Goal: Transaction & Acquisition: Purchase product/service

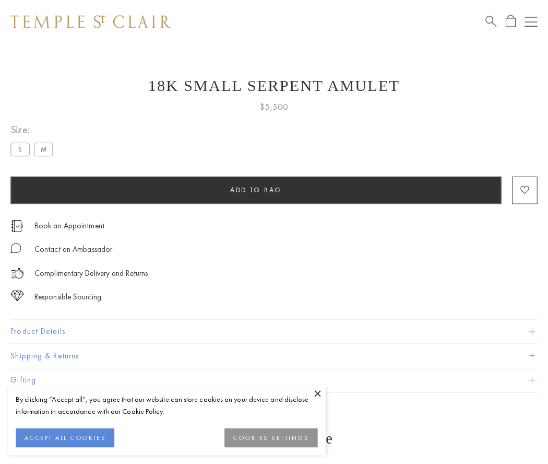
scroll to position [42, 0]
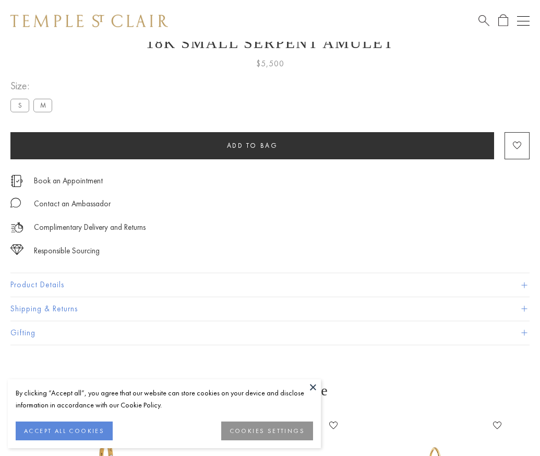
click at [252, 145] on span "Add to bag" at bounding box center [252, 145] width 51 height 9
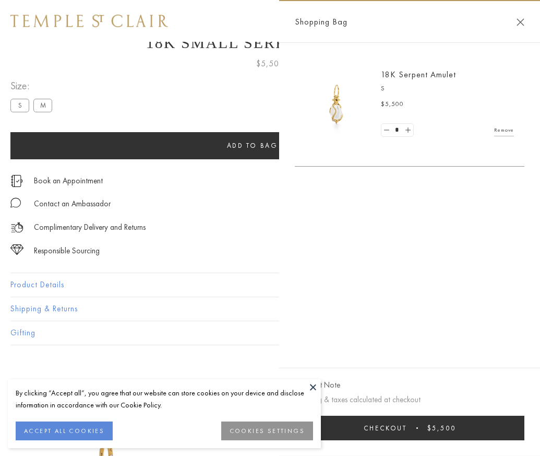
click at [525, 435] on button "Checkout $5,500" at bounding box center [410, 428] width 230 height 25
